Goal: Task Accomplishment & Management: Use online tool/utility

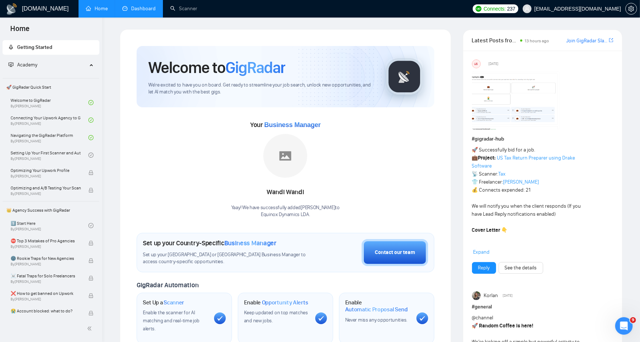
click at [122, 7] on link "Dashboard" at bounding box center [138, 8] width 33 height 6
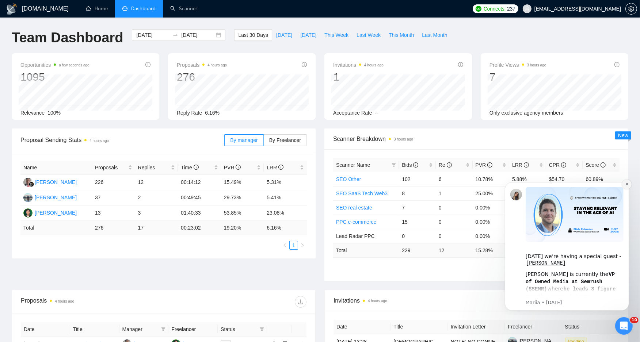
click at [624, 184] on icon "Dismiss notification" at bounding box center [626, 184] width 4 height 4
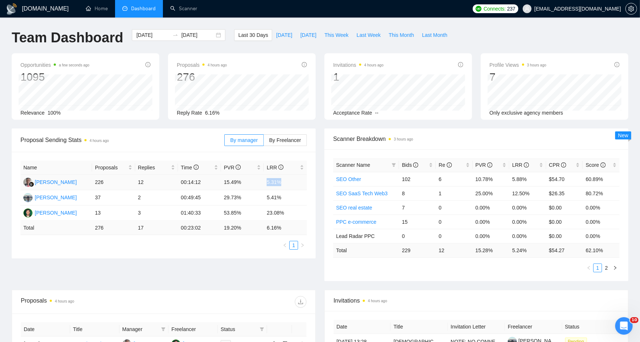
drag, startPoint x: 253, startPoint y: 185, endPoint x: 294, endPoint y: 183, distance: 41.0
click at [294, 183] on tr "Wandi Wandi 226 12 00:14:12 15.49% 5.31%" at bounding box center [163, 182] width 286 height 15
drag, startPoint x: 294, startPoint y: 183, endPoint x: 251, endPoint y: 187, distance: 43.7
click at [251, 187] on td "15.49%" at bounding box center [242, 182] width 43 height 15
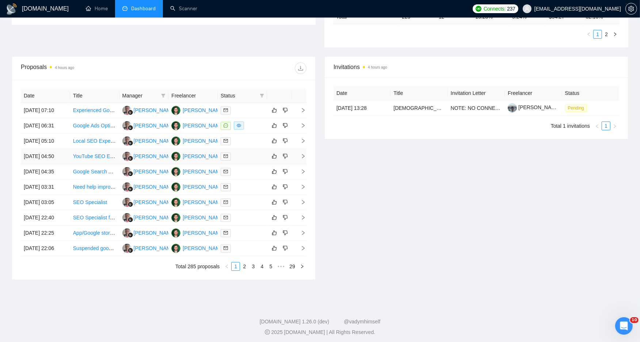
scroll to position [239, 0]
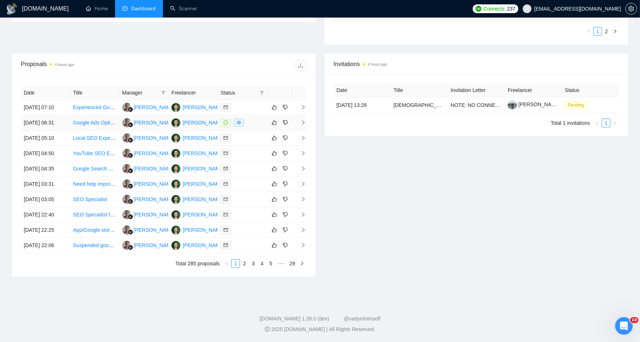
click at [53, 122] on td "11 Sep, 2025 06:31" at bounding box center [45, 122] width 49 height 15
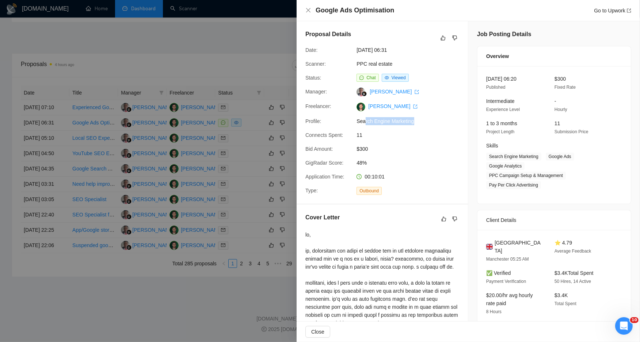
drag, startPoint x: 373, startPoint y: 120, endPoint x: 344, endPoint y: 122, distance: 29.0
click at [345, 122] on div "Profile: Search Engine Marketing" at bounding box center [379, 121] width 154 height 8
drag, startPoint x: 344, startPoint y: 122, endPoint x: 437, endPoint y: 122, distance: 93.1
click at [437, 122] on span "Search Engine Marketing" at bounding box center [411, 121] width 110 height 8
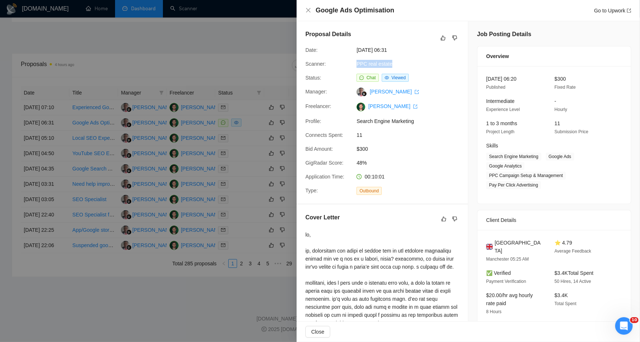
drag, startPoint x: 381, startPoint y: 63, endPoint x: 333, endPoint y: 66, distance: 47.5
click at [334, 66] on div "Scanner: PPC real estate" at bounding box center [379, 64] width 154 height 8
drag, startPoint x: 333, startPoint y: 66, endPoint x: 430, endPoint y: 64, distance: 96.8
click at [430, 64] on div "Scanner: PPC real estate" at bounding box center [379, 64] width 154 height 8
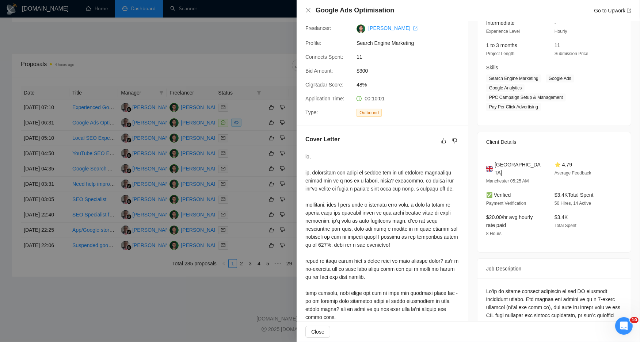
scroll to position [122, 0]
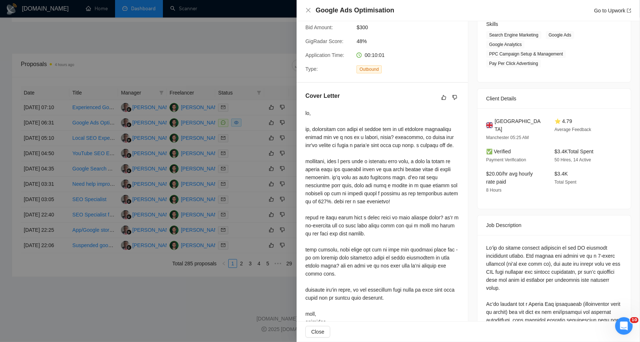
click at [317, 129] on div at bounding box center [382, 217] width 154 height 217
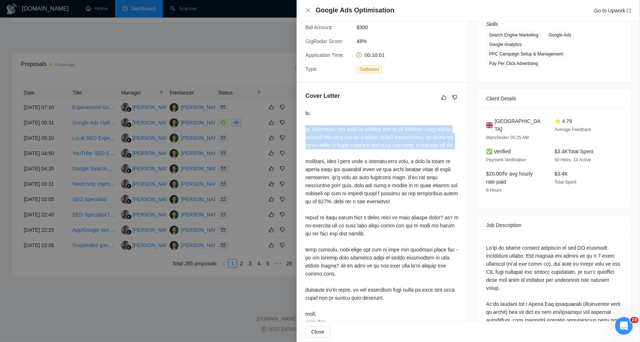
click at [317, 129] on div at bounding box center [382, 217] width 154 height 217
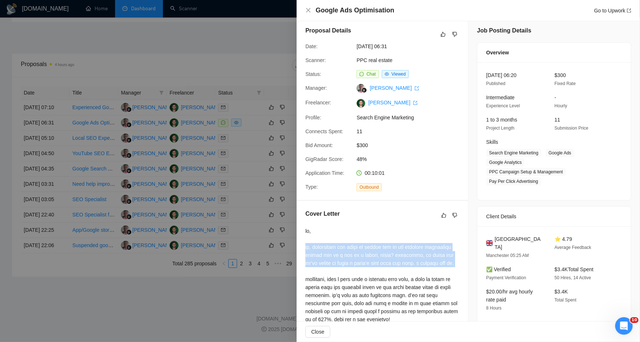
scroll to position [0, 0]
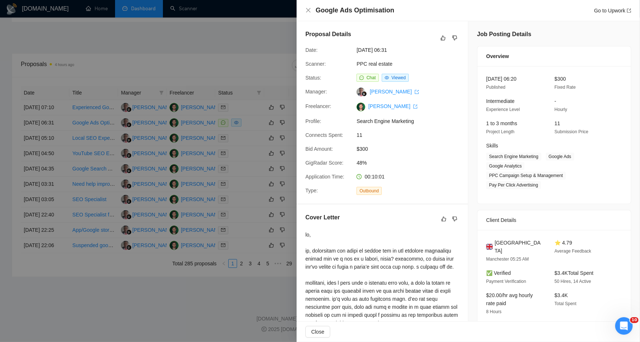
click at [407, 202] on div "Proposal Details Date: 11 Sep, 2025 06:31 Scanner: PPC real estate Status: Chat…" at bounding box center [381, 112] width 171 height 183
click at [395, 216] on div "Cover Letter" at bounding box center [382, 219] width 154 height 12
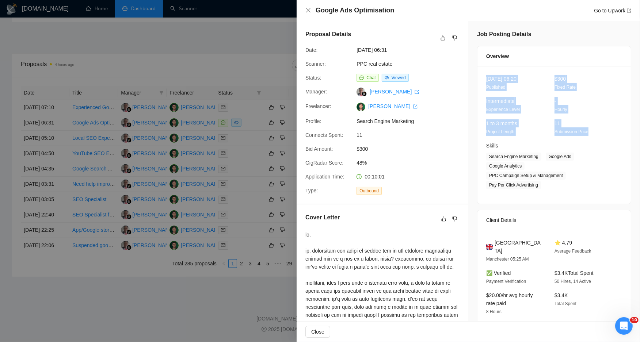
drag, startPoint x: 564, startPoint y: 117, endPoint x: 478, endPoint y: 74, distance: 97.1
click at [478, 74] on div "11 Sep, 2025 06:20 Published $300 Fixed Rate Intermediate Experience Level - Ho…" at bounding box center [553, 135] width 153 height 138
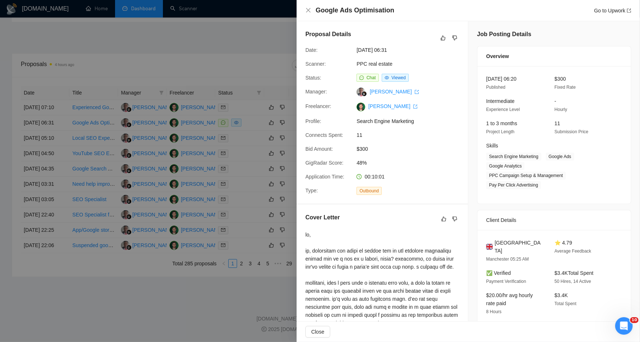
drag, startPoint x: 478, startPoint y: 74, endPoint x: 455, endPoint y: 92, distance: 29.6
click at [454, 92] on div "Proposal Details Date: 11 Sep, 2025 06:31 Scanner: PPC real estate Status: Chat…" at bounding box center [381, 112] width 171 height 183
click at [200, 81] on div at bounding box center [320, 171] width 640 height 342
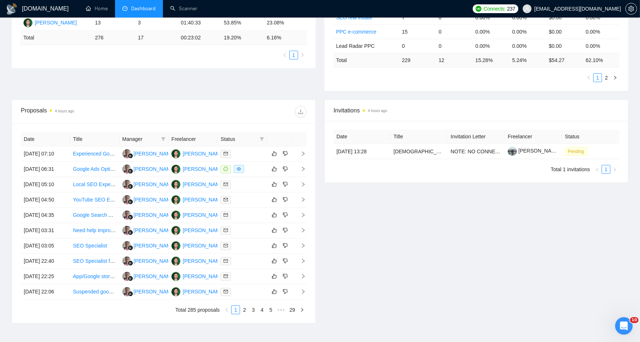
scroll to position [37, 0]
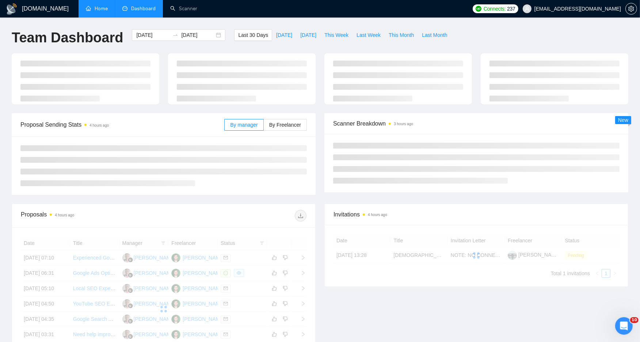
click at [104, 6] on link "Home" at bounding box center [97, 8] width 22 height 6
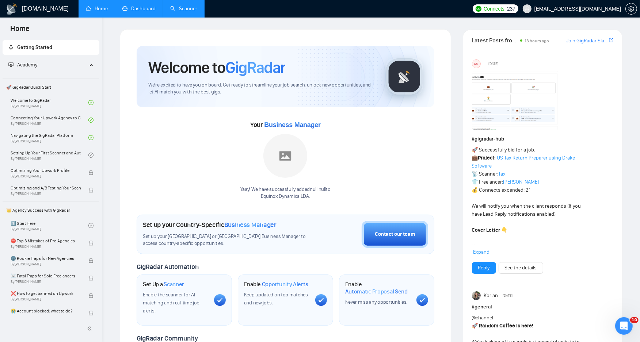
click at [170, 12] on link "Scanner" at bounding box center [183, 8] width 27 height 6
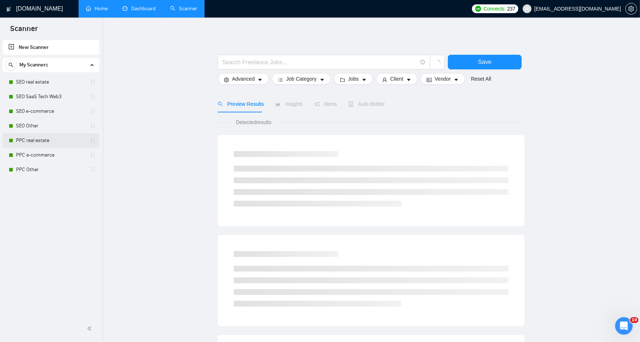
click at [50, 138] on link "PPC real estate" at bounding box center [50, 140] width 69 height 15
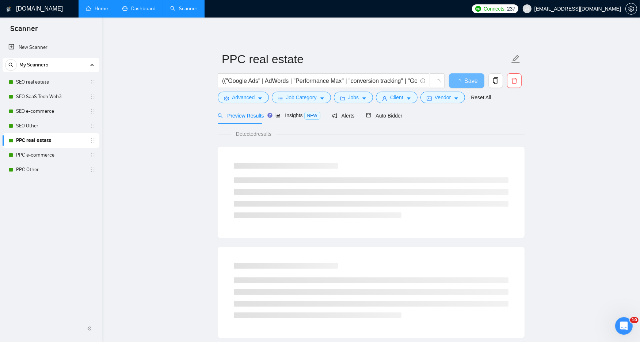
click at [419, 95] on div "Vendor" at bounding box center [442, 98] width 47 height 12
click at [428, 96] on icon "idcard" at bounding box center [428, 98] width 5 height 5
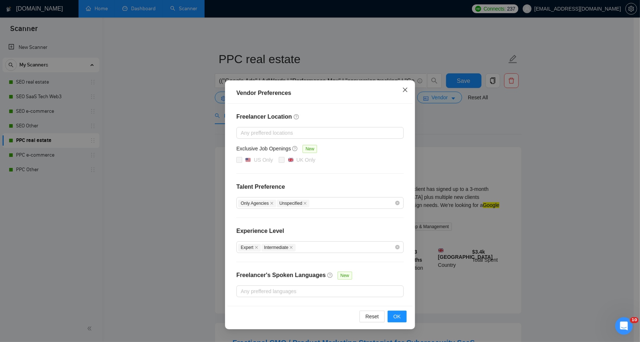
click at [402, 97] on div "Vendor Preferences Freelancer Location Any preffered locations Exclusive Job Op…" at bounding box center [320, 204] width 190 height 249
click at [407, 92] on icon "close" at bounding box center [405, 90] width 6 height 6
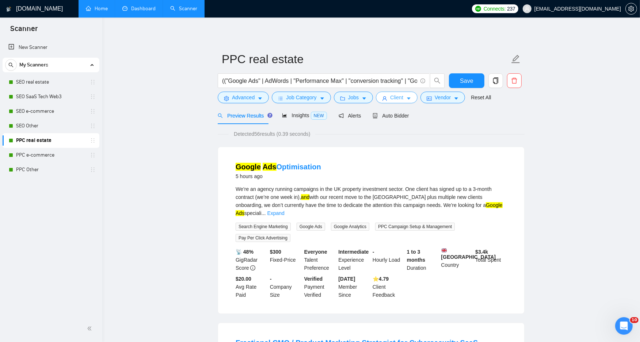
click at [401, 99] on button "Client" at bounding box center [397, 98] width 42 height 12
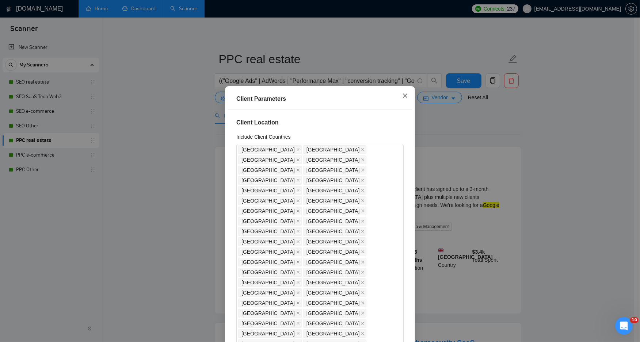
click at [402, 97] on icon "close" at bounding box center [405, 96] width 6 height 6
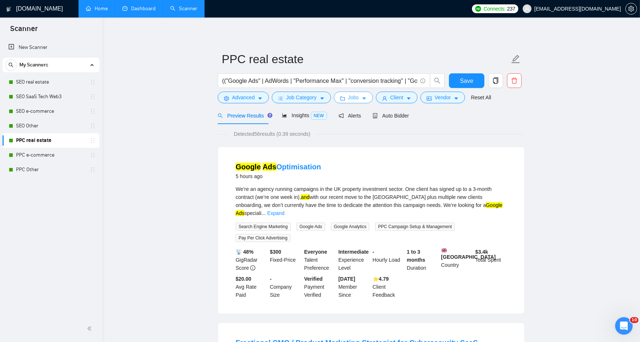
click at [356, 99] on span "Jobs" at bounding box center [353, 97] width 11 height 8
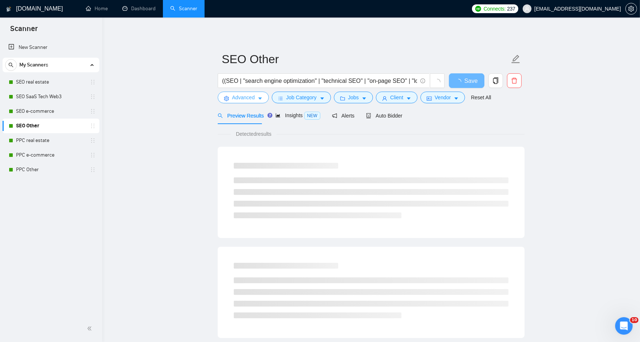
click at [242, 102] on button "Advanced" at bounding box center [243, 98] width 51 height 12
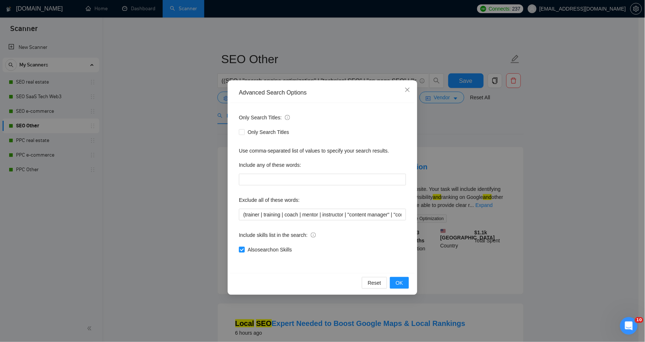
click at [208, 104] on div "Advanced Search Options Only Search Titles: Only Search Titles Use comma-separa…" at bounding box center [322, 171] width 645 height 342
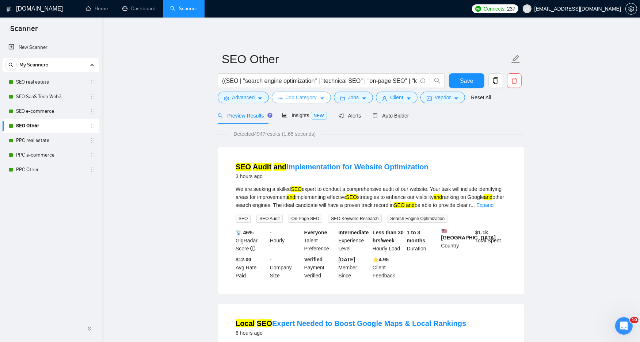
click at [314, 94] on span "Job Category" at bounding box center [301, 97] width 30 height 8
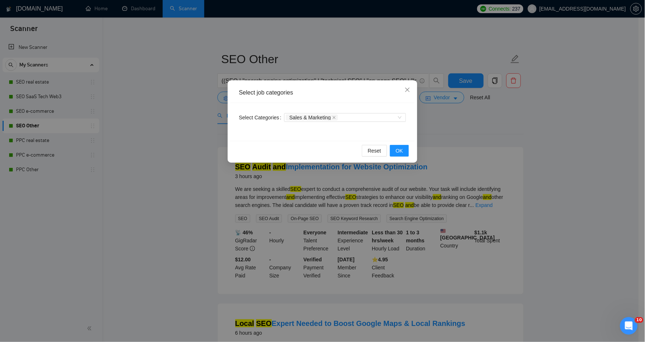
click at [374, 72] on div "Select job categories Select Categories Sales & Marketing Reset OK" at bounding box center [322, 171] width 645 height 342
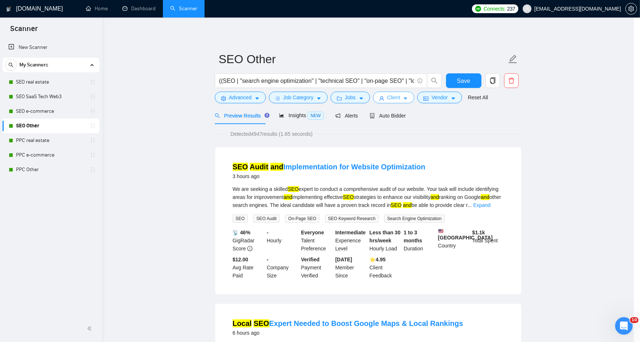
click at [384, 94] on button "Client" at bounding box center [394, 98] width 42 height 12
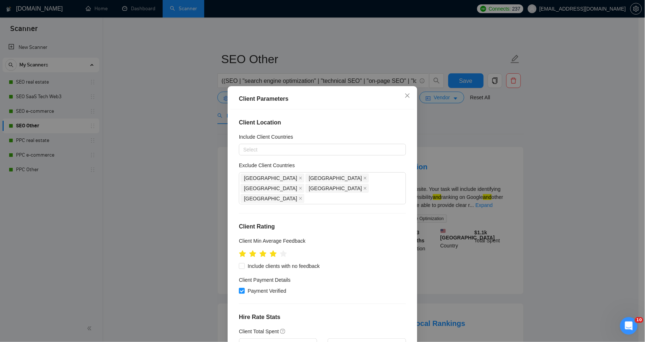
click at [360, 77] on div "Client Parameters Client Location Include Client Countries Select Exclude Clien…" at bounding box center [322, 171] width 645 height 342
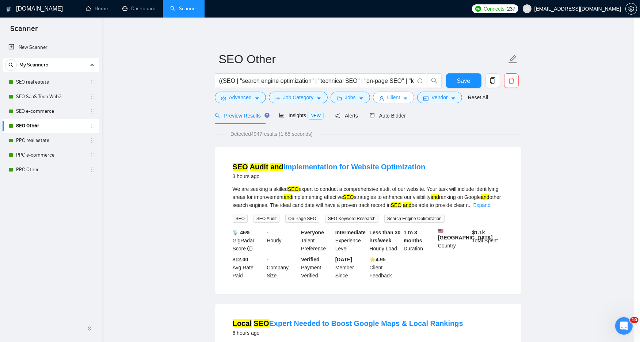
click at [349, 97] on body "Scanner New Scanner My Scanners SEO real estate SEO SaaS Tech Web3 SEO e-commer…" at bounding box center [316, 171] width 633 height 342
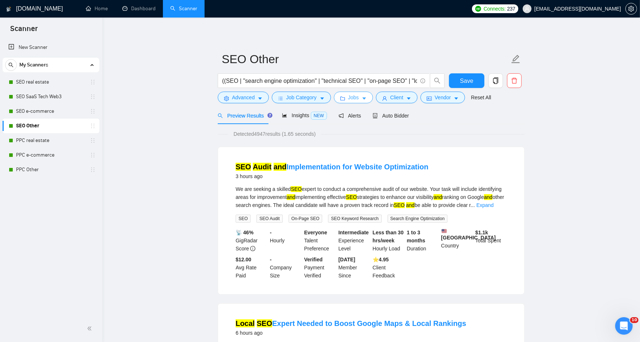
click at [352, 94] on span "Jobs" at bounding box center [353, 97] width 11 height 8
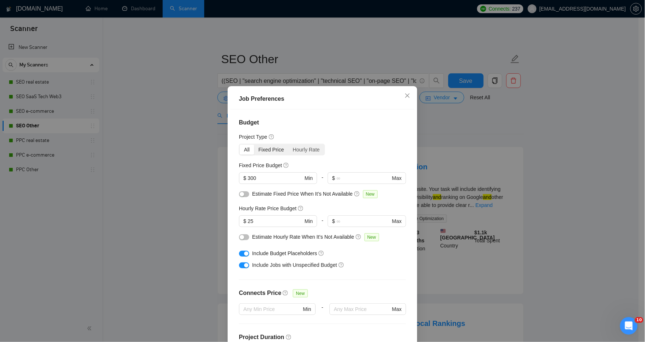
click at [265, 150] on div "Fixed Price" at bounding box center [271, 150] width 34 height 10
click at [254, 145] on input "Fixed Price" at bounding box center [254, 145] width 0 height 0
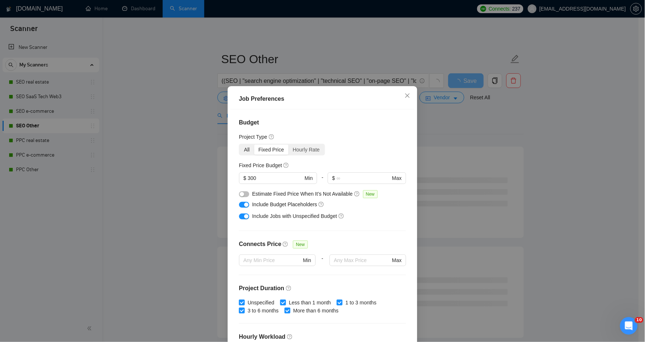
click at [244, 150] on div "All" at bounding box center [247, 150] width 15 height 10
click at [240, 145] on input "All" at bounding box center [240, 145] width 0 height 0
